Goal: Find contact information: Find contact information

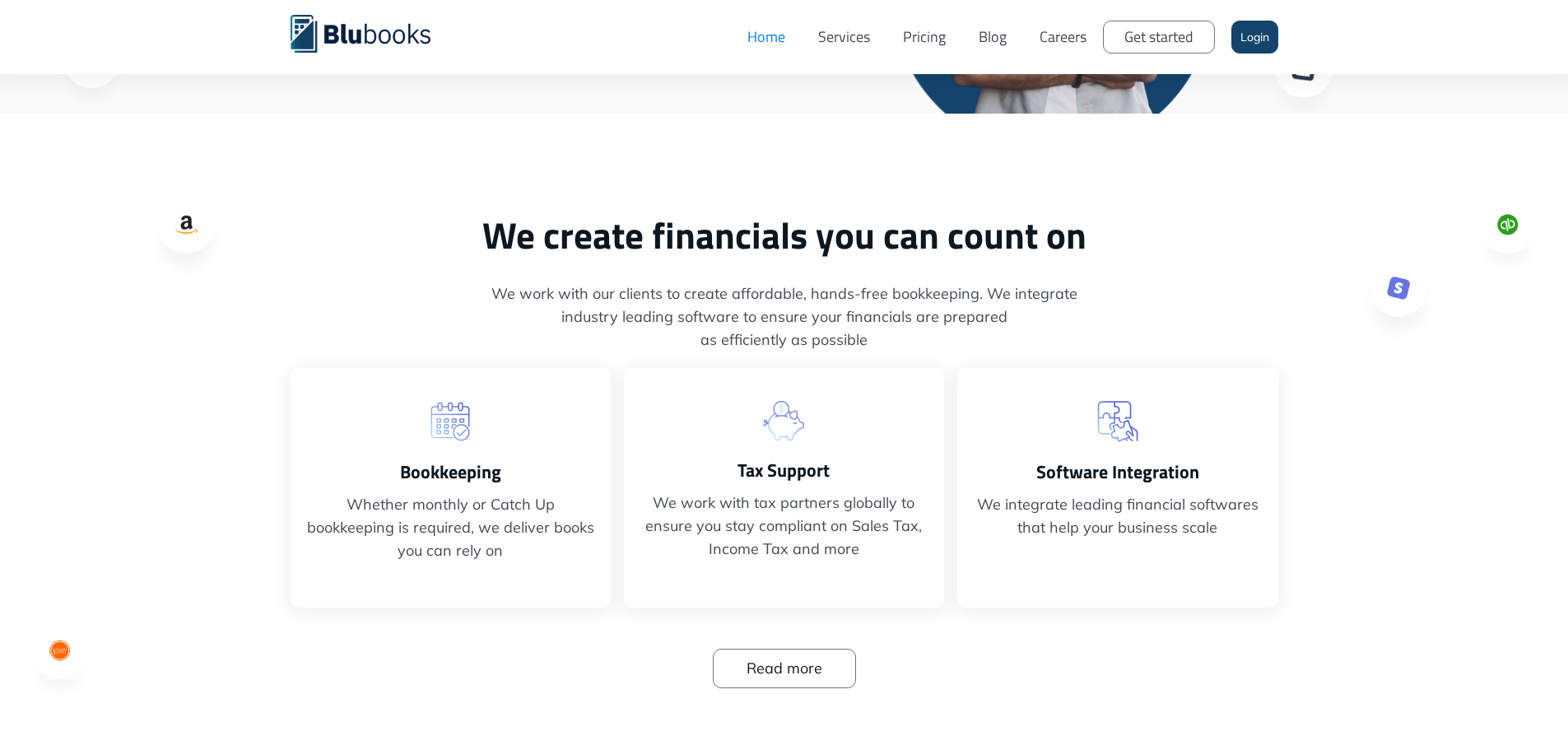
scroll to position [412, 0]
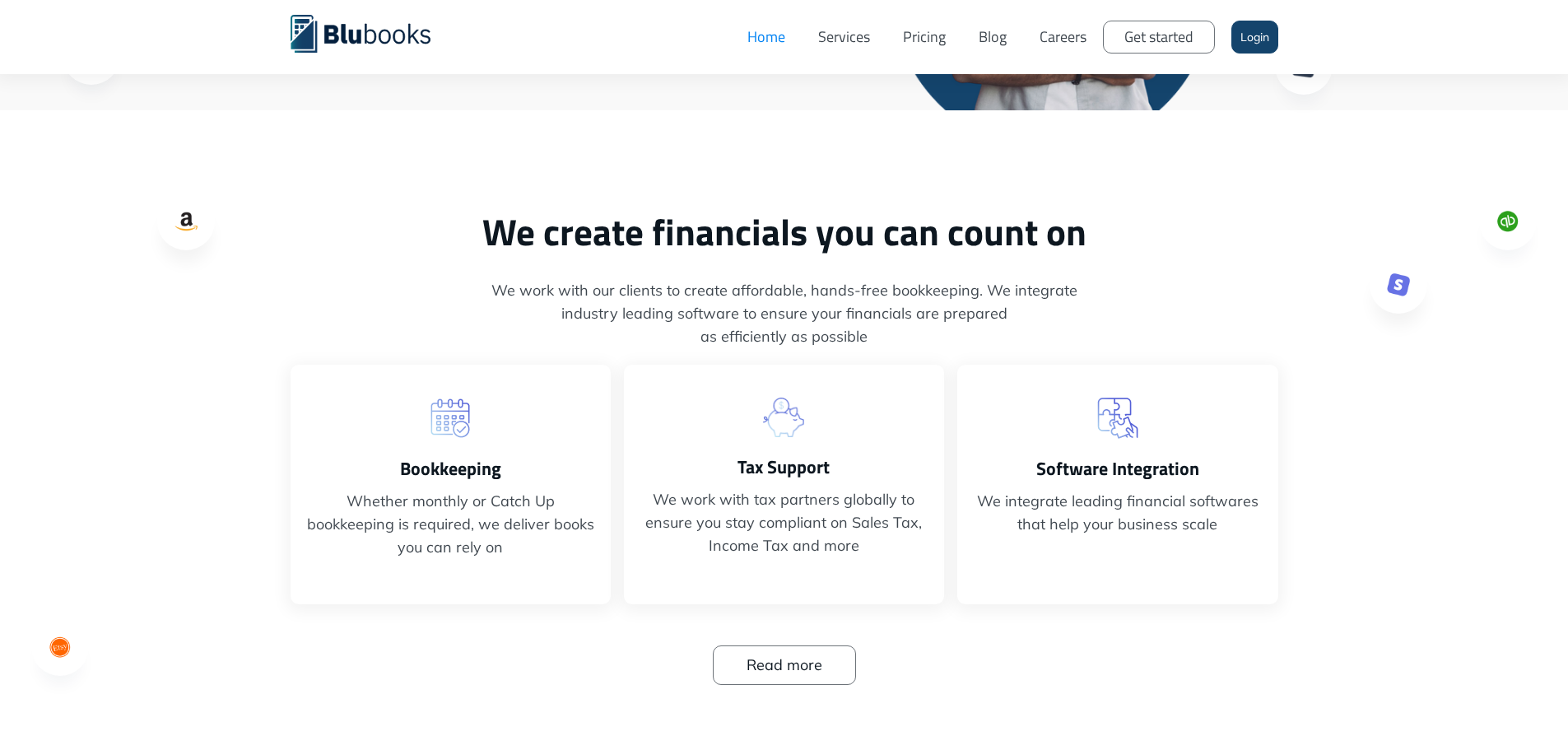
click at [834, 34] on link "Services" at bounding box center [844, 37] width 85 height 50
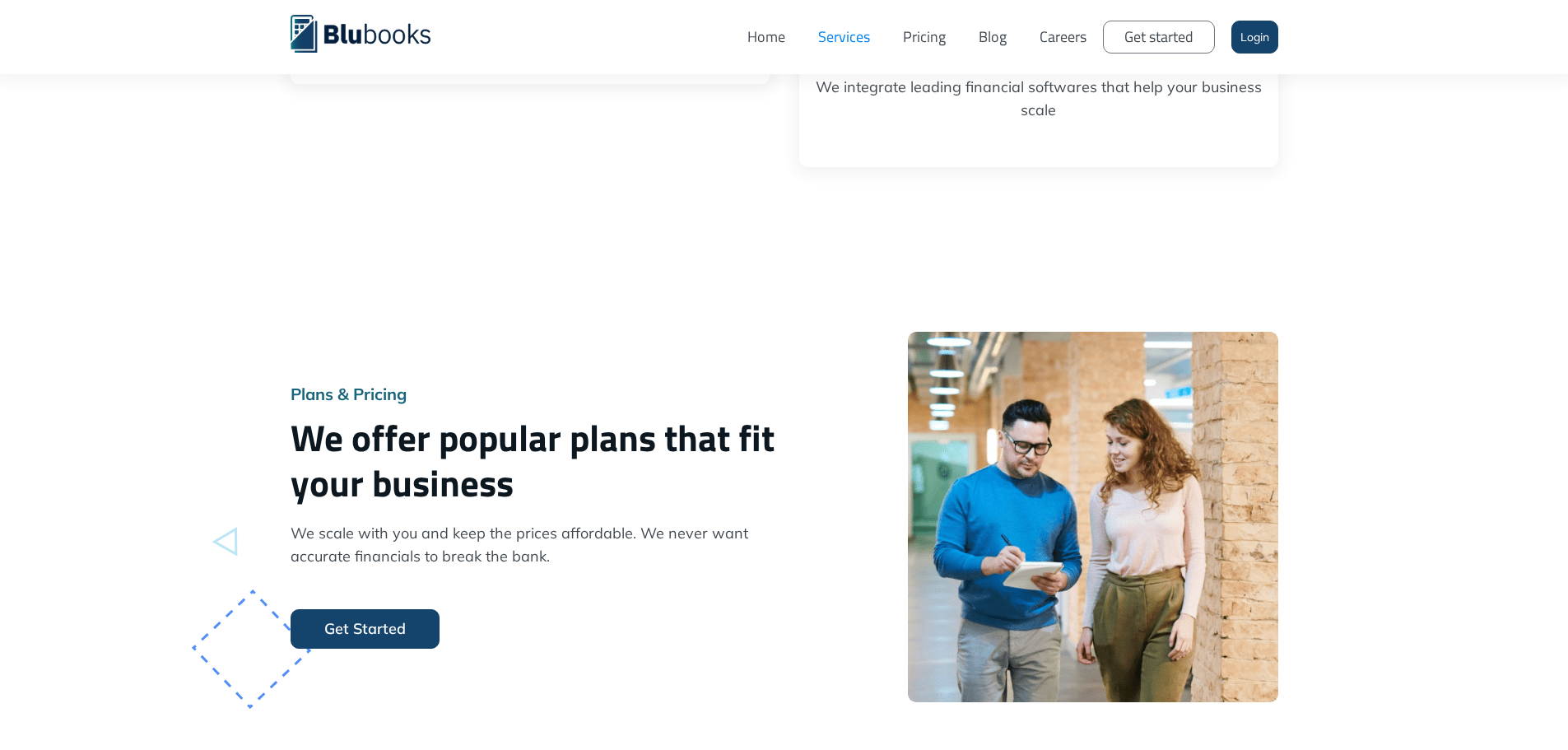
scroll to position [988, 0]
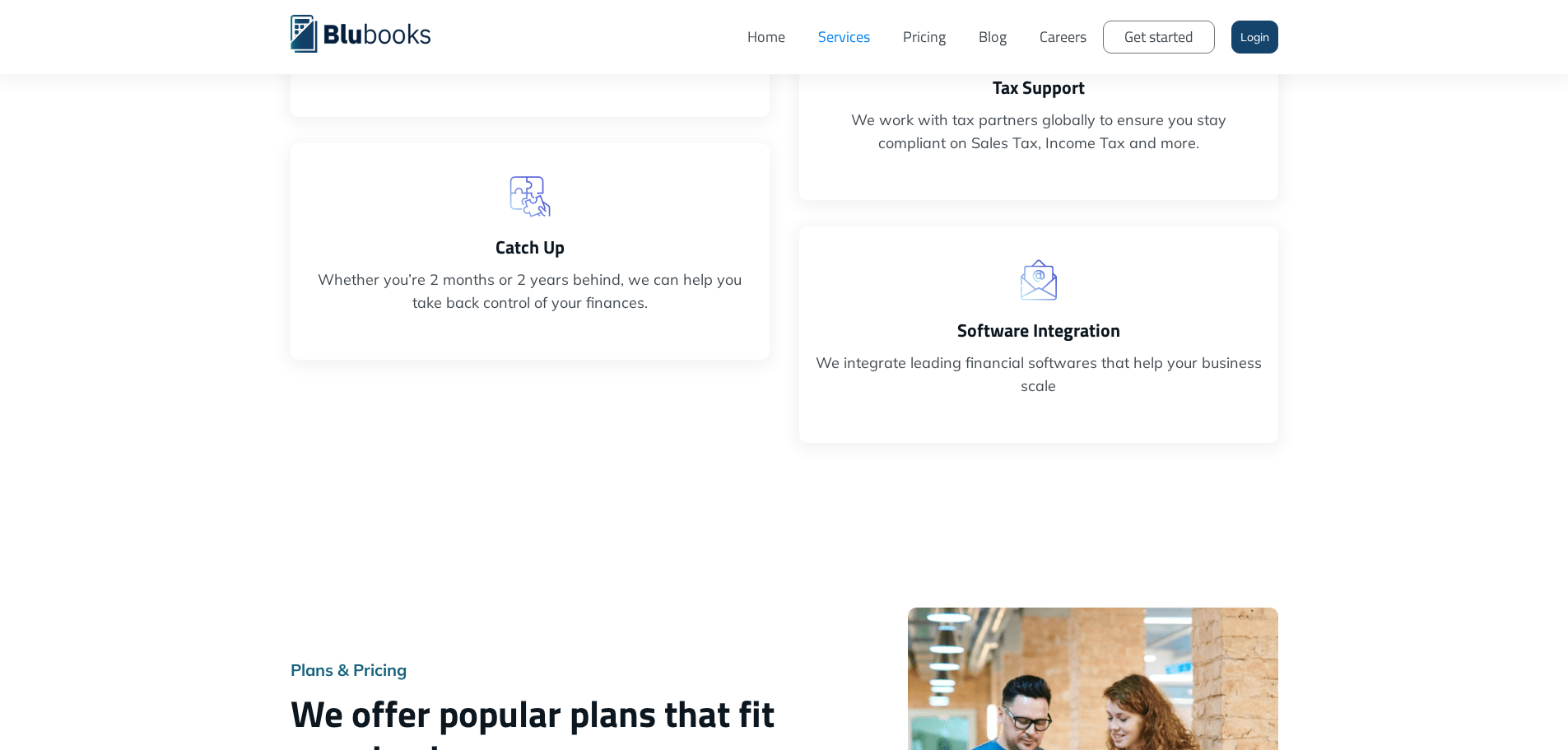
click at [909, 42] on link "Pricing" at bounding box center [924, 37] width 76 height 50
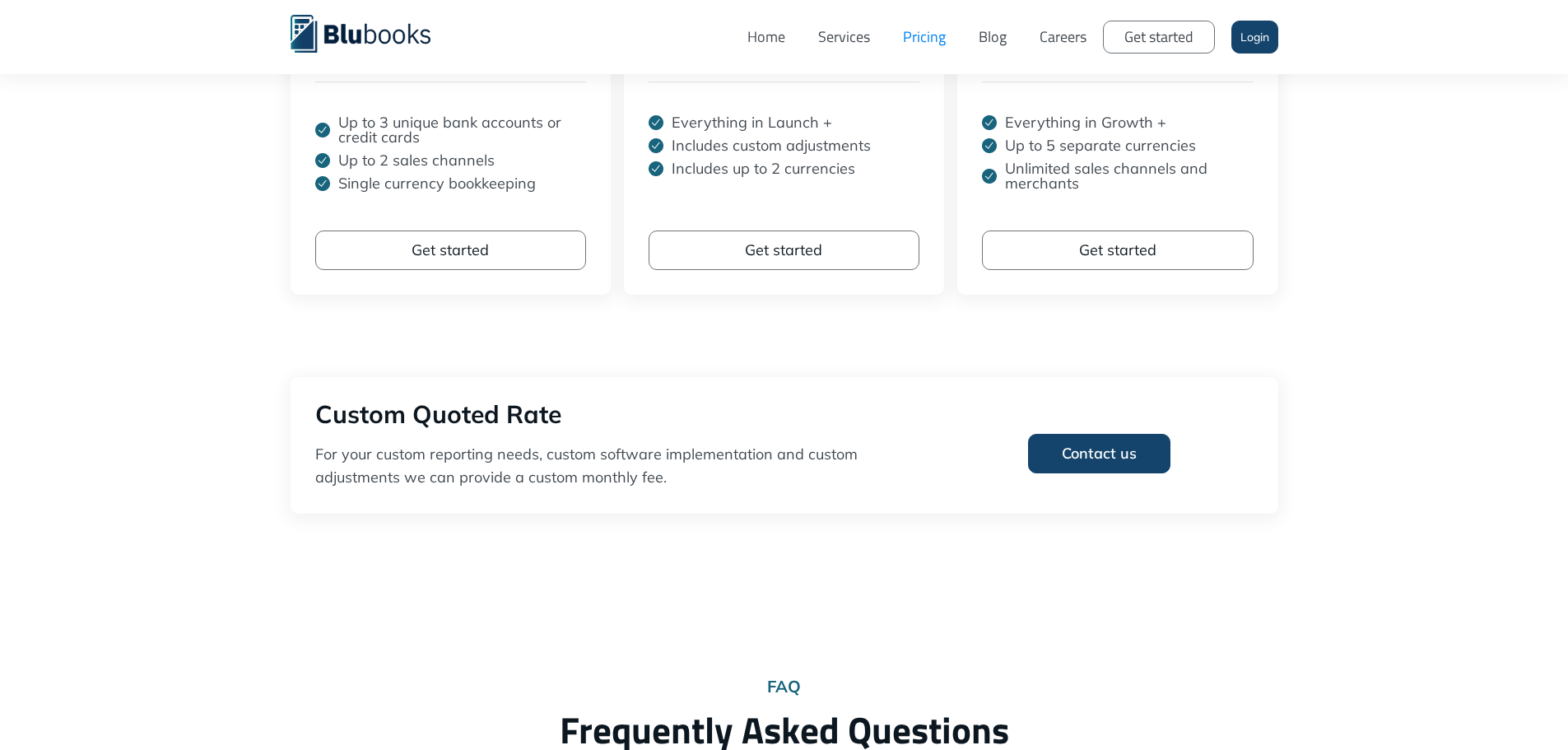
scroll to position [494, 0]
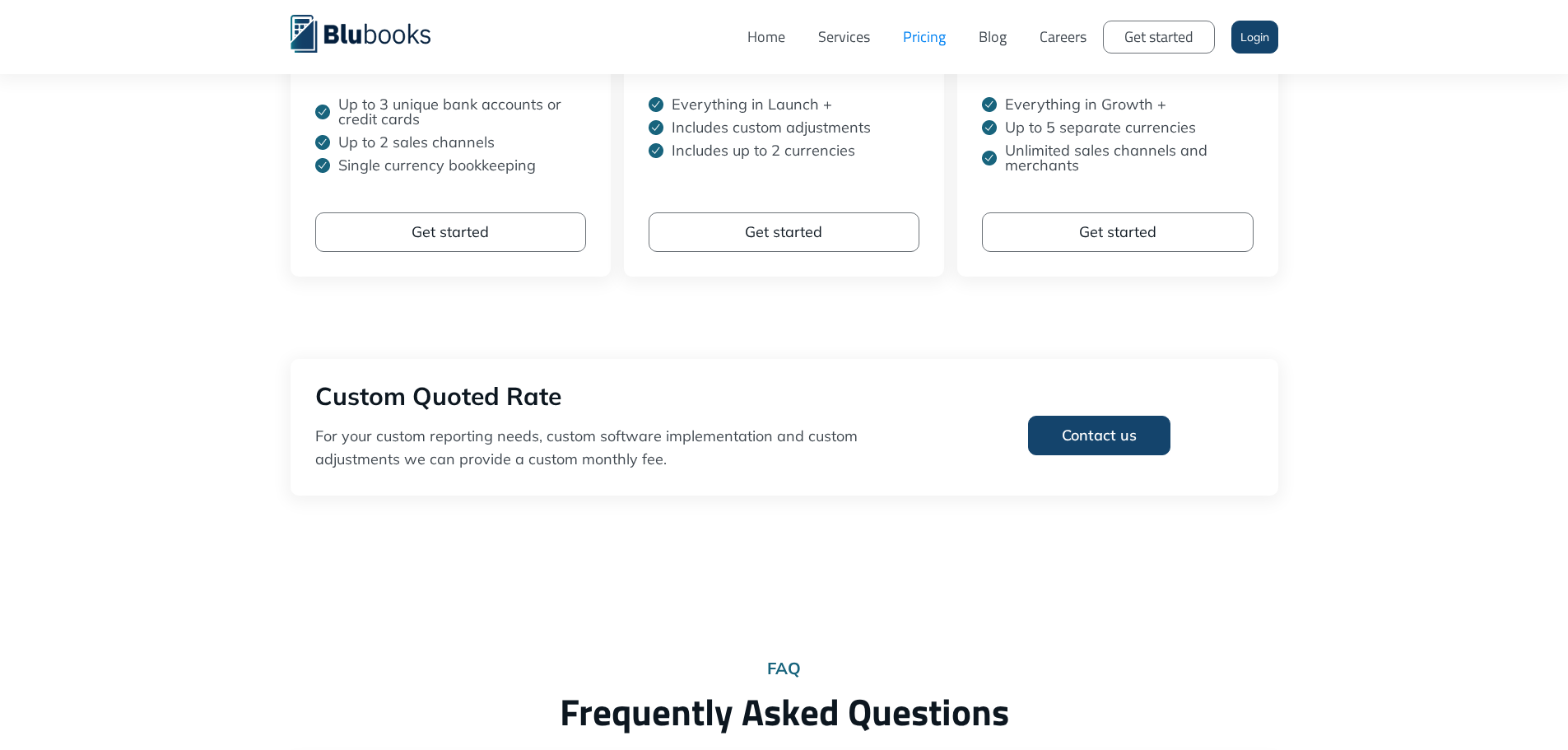
click at [1082, 442] on link "Contact us" at bounding box center [1099, 435] width 142 height 39
